Goal: Transaction & Acquisition: Purchase product/service

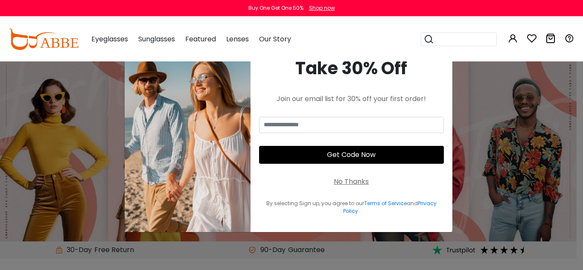
click at [343, 182] on div "No Thanks" at bounding box center [351, 182] width 35 height 10
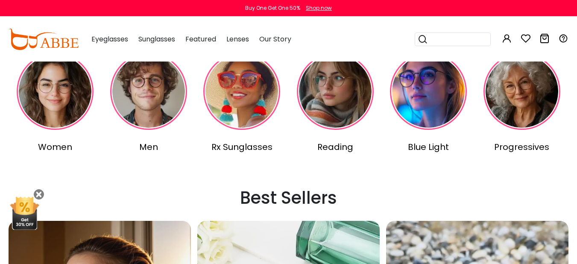
scroll to position [240, 0]
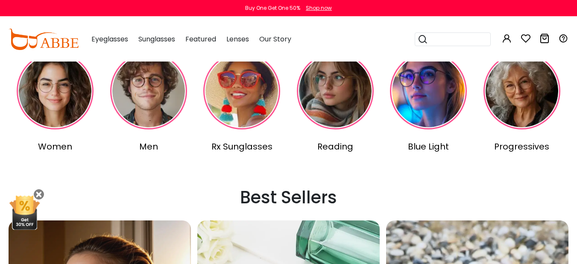
click at [59, 96] on img at bounding box center [55, 91] width 77 height 77
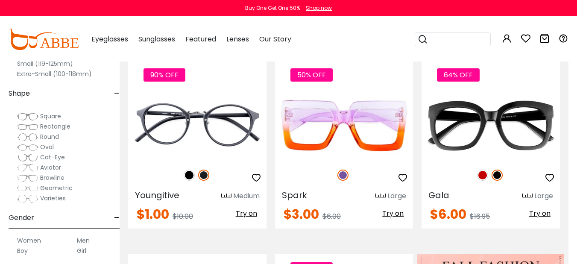
scroll to position [192, 7]
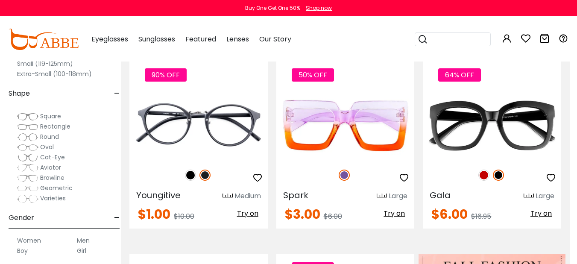
click at [0, 0] on button "Later" at bounding box center [0, 0] width 0 height 0
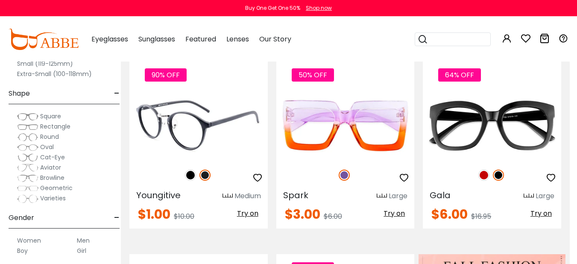
scroll to position [192, 2]
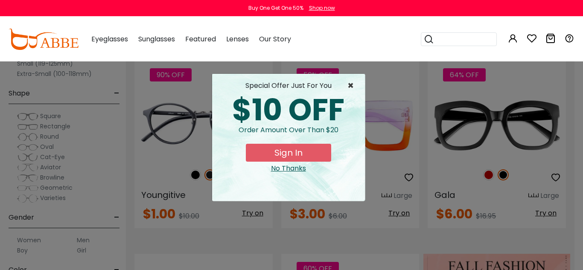
click at [350, 85] on span "×" at bounding box center [353, 86] width 11 height 10
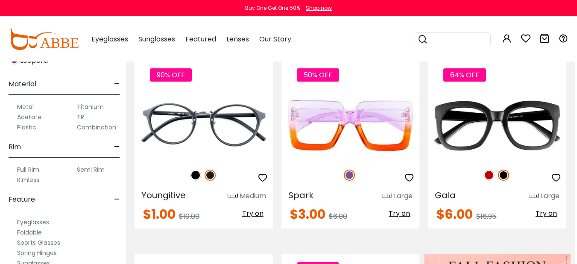
scroll to position [383, 0]
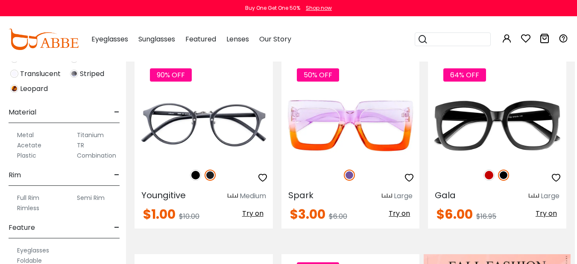
scroll to position [355, 0]
click at [24, 134] on label "Metal" at bounding box center [25, 134] width 17 height 10
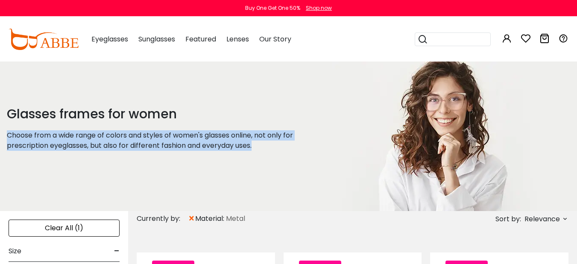
click at [76, 154] on div "Glasses frames for women Choose from a wide range of colors and styles of women…" at bounding box center [166, 135] width 332 height 149
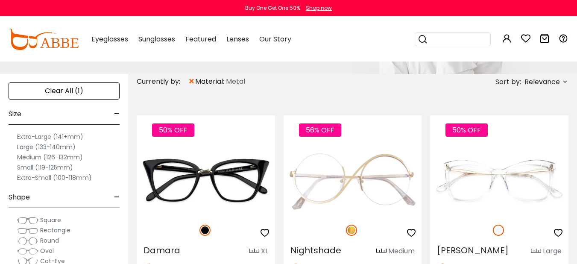
scroll to position [137, 0]
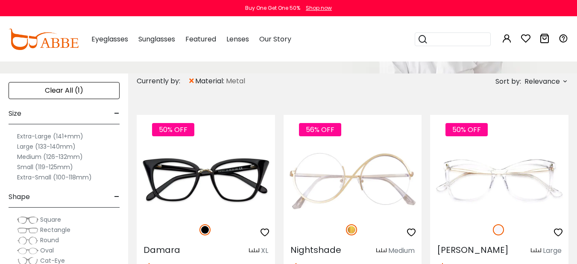
click at [54, 134] on label "Extra-Large (141+mm)" at bounding box center [50, 136] width 66 height 10
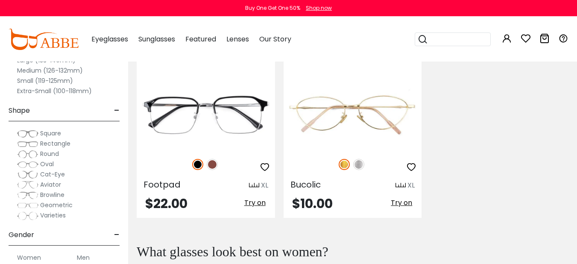
scroll to position [791, 0]
click at [40, 133] on span "Square" at bounding box center [50, 133] width 21 height 9
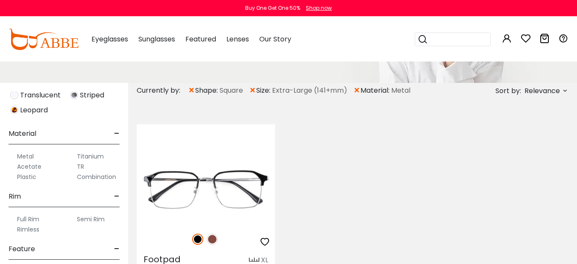
scroll to position [446, 0]
click at [101, 177] on label "Combination" at bounding box center [96, 176] width 39 height 10
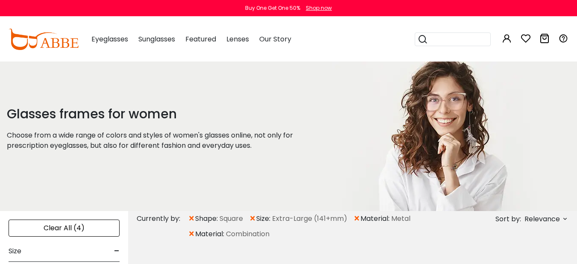
click at [359, 219] on span "×" at bounding box center [356, 218] width 7 height 15
